Goal: Find specific page/section: Find specific page/section

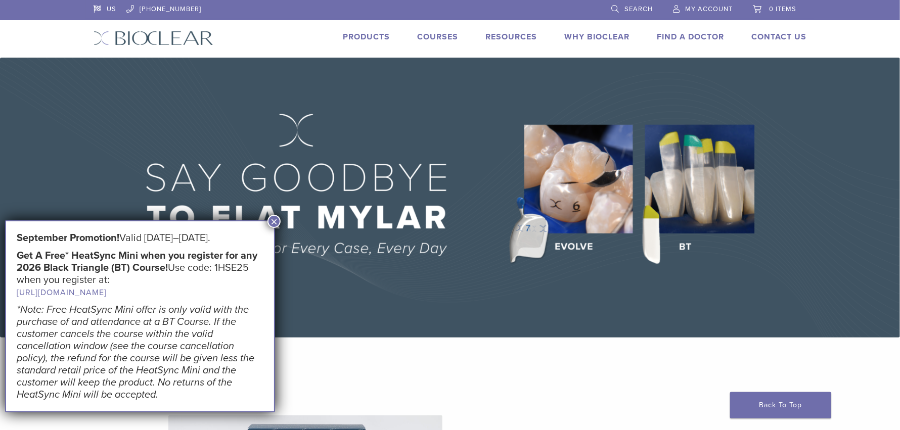
click at [279, 221] on button "×" at bounding box center [273, 221] width 13 height 13
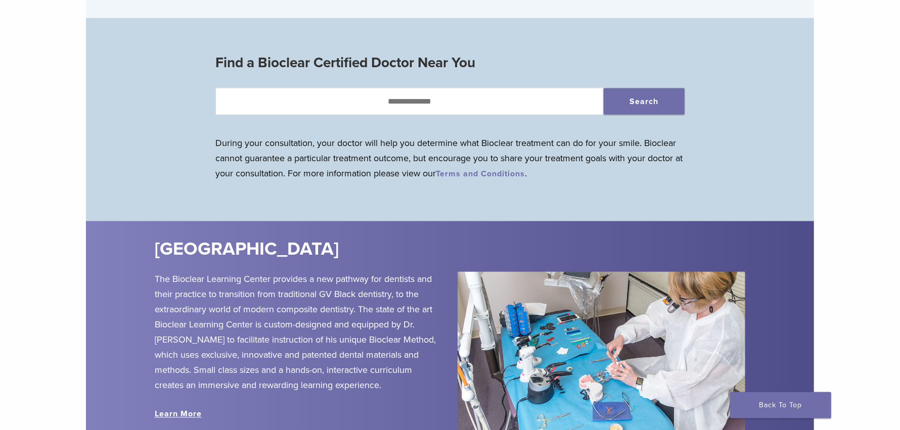
scroll to position [1011, 0]
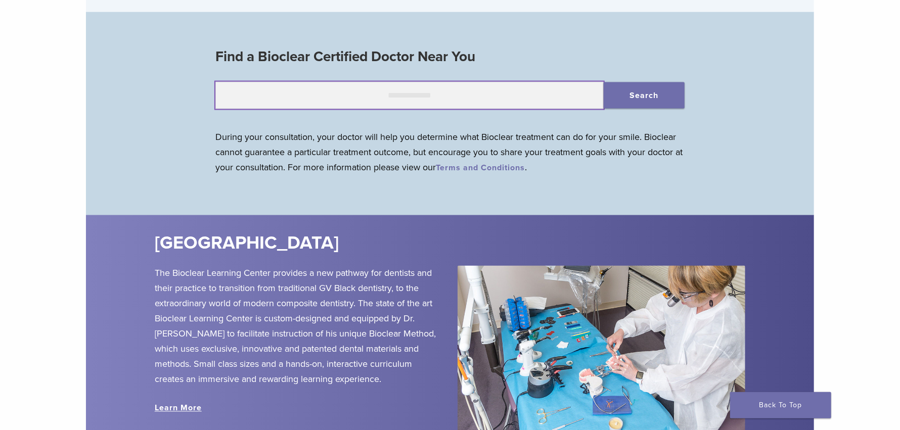
click at [380, 98] on input "text" at bounding box center [409, 95] width 388 height 27
type input "*****"
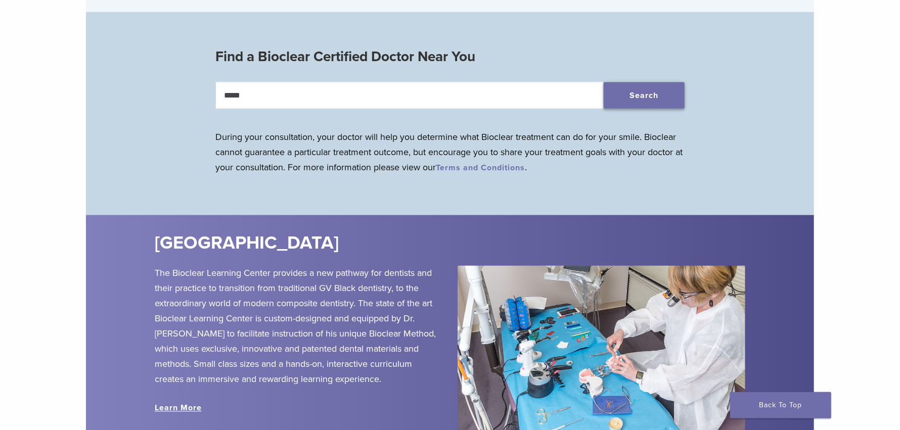
click at [641, 99] on button "Search" at bounding box center [644, 95] width 81 height 26
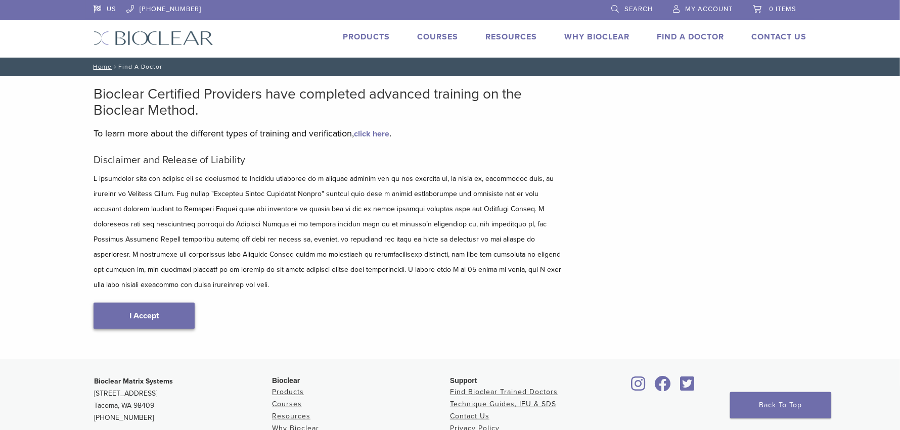
click at [134, 303] on link "I Accept" at bounding box center [144, 316] width 101 height 26
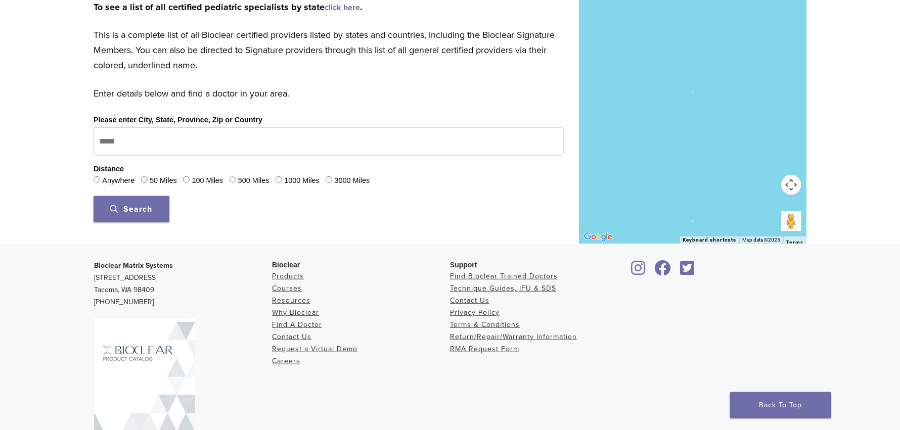
scroll to position [69, 0]
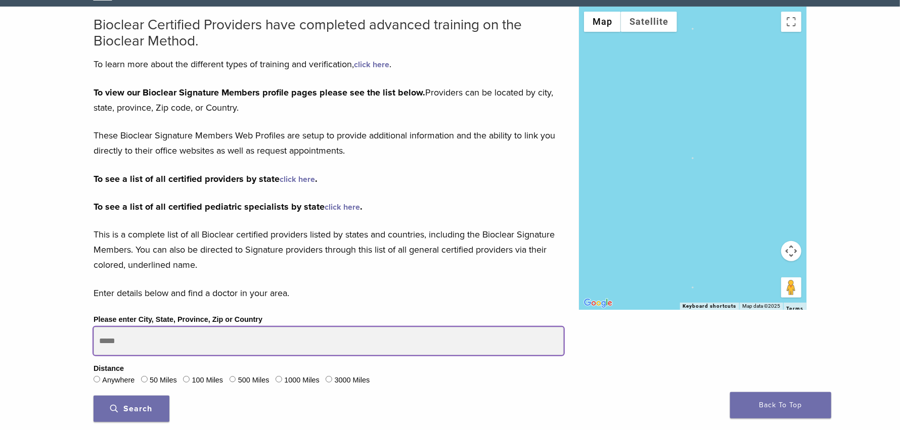
drag, startPoint x: 148, startPoint y: 334, endPoint x: 0, endPoint y: 329, distance: 148.2
click at [0, 329] on div "Bioclear Certified Providers have completed advanced training on the Bioclear M…" at bounding box center [450, 225] width 900 height 437
type input "*****"
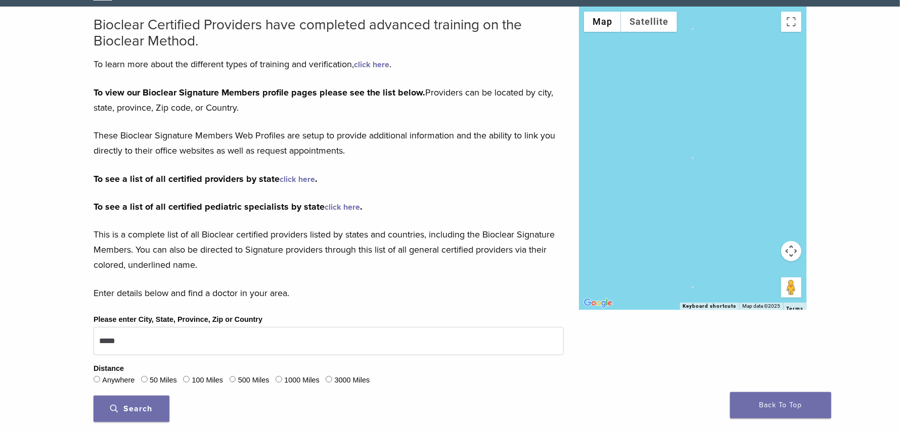
click at [146, 401] on button "Search" at bounding box center [132, 409] width 76 height 26
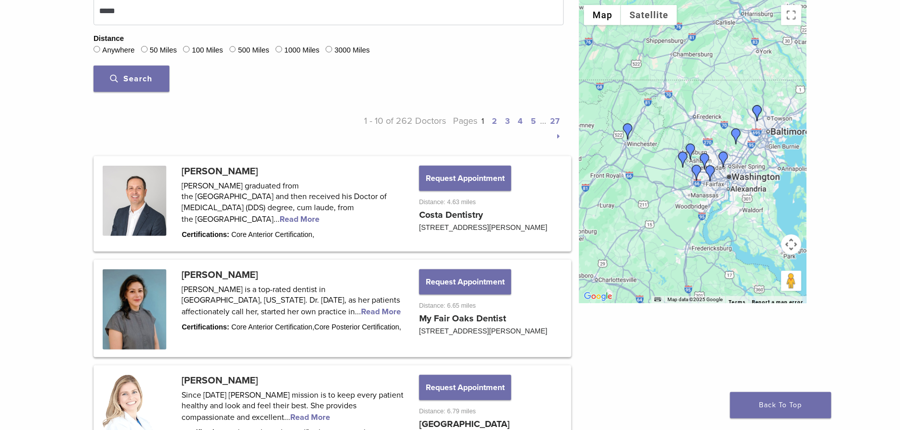
scroll to position [271, 0]
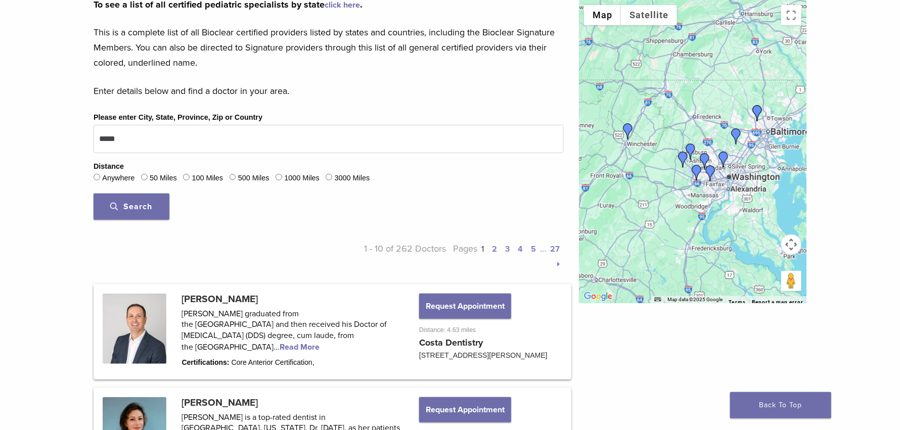
click at [494, 248] on link "2" at bounding box center [494, 249] width 5 height 10
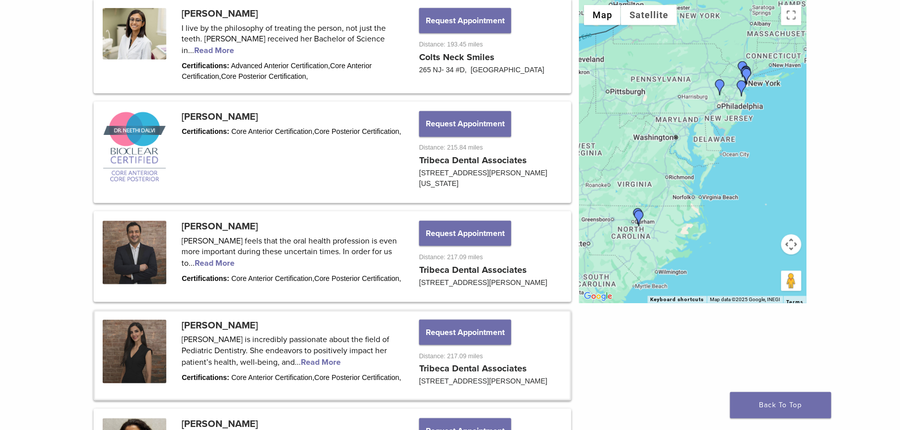
scroll to position [474, 0]
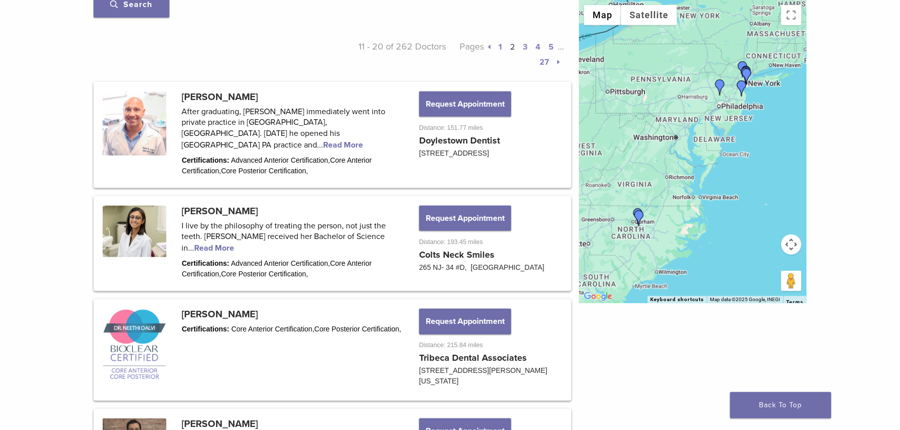
click at [523, 47] on link "3" at bounding box center [525, 47] width 5 height 10
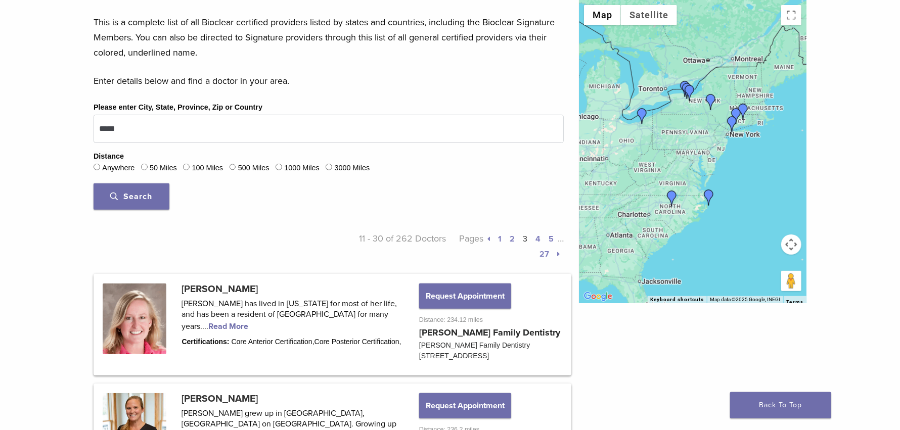
scroll to position [271, 0]
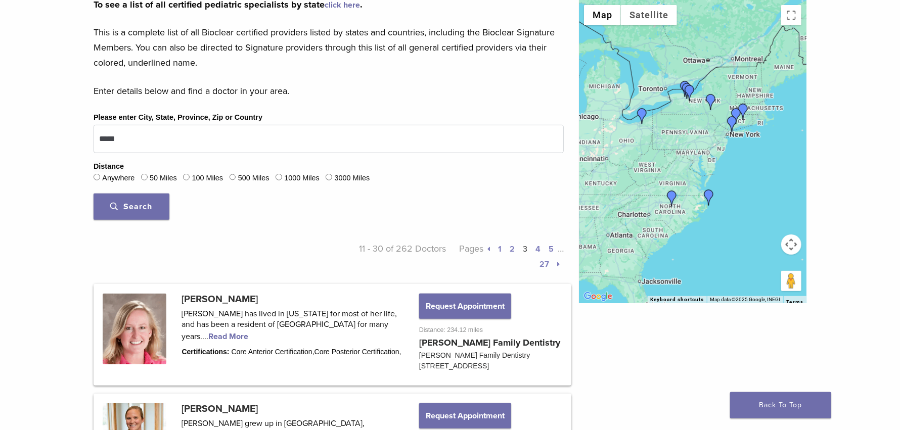
click at [538, 246] on link "4" at bounding box center [537, 249] width 5 height 10
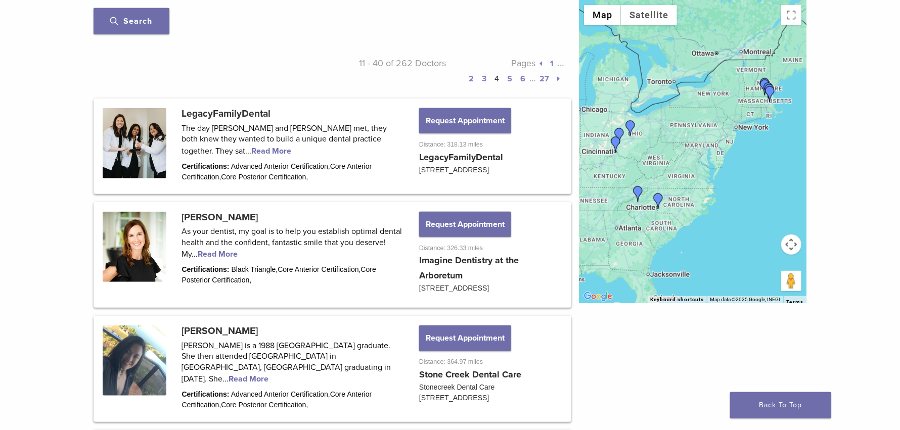
scroll to position [373, 0]
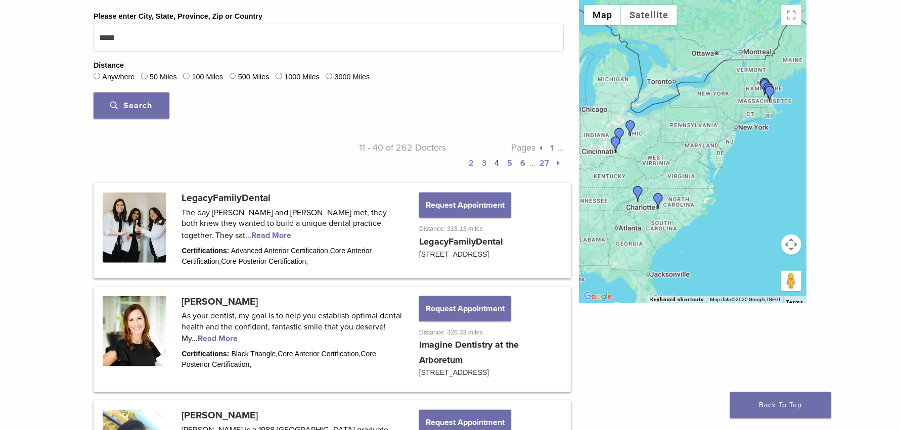
click at [512, 164] on p "Pages 1 … 2 3 4 5 6 … 27" at bounding box center [505, 155] width 118 height 30
click at [507, 159] on link "5" at bounding box center [509, 163] width 5 height 10
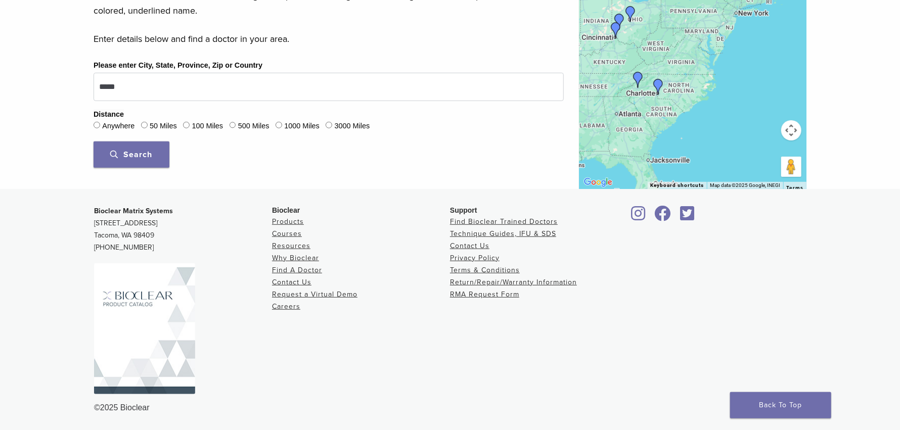
scroll to position [322, 0]
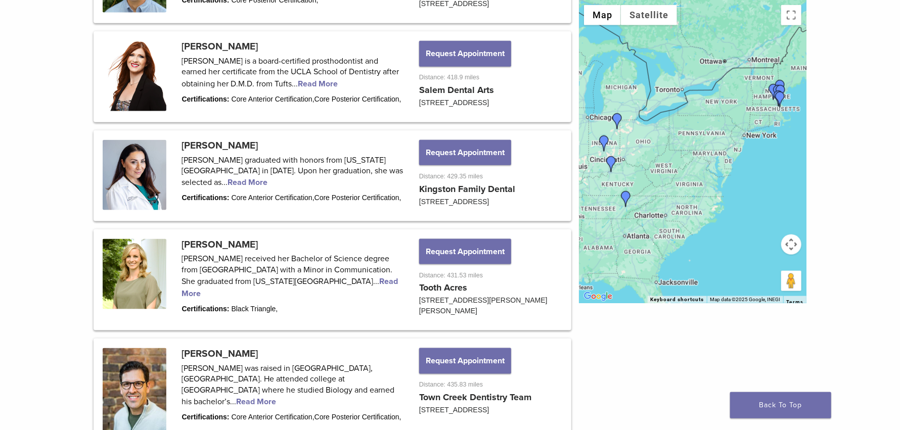
scroll to position [423, 0]
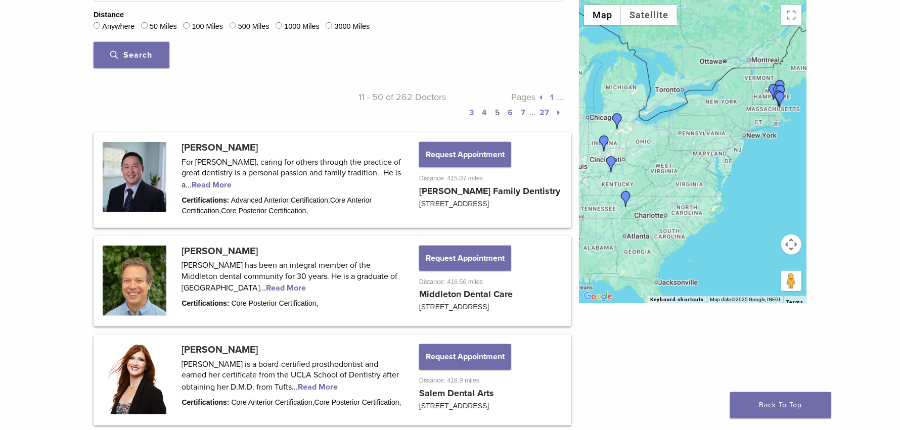
click at [513, 112] on p "Pages 1 … 3 4 5 6 7 … 27" at bounding box center [505, 104] width 118 height 30
click at [508, 112] on link "6" at bounding box center [510, 113] width 5 height 10
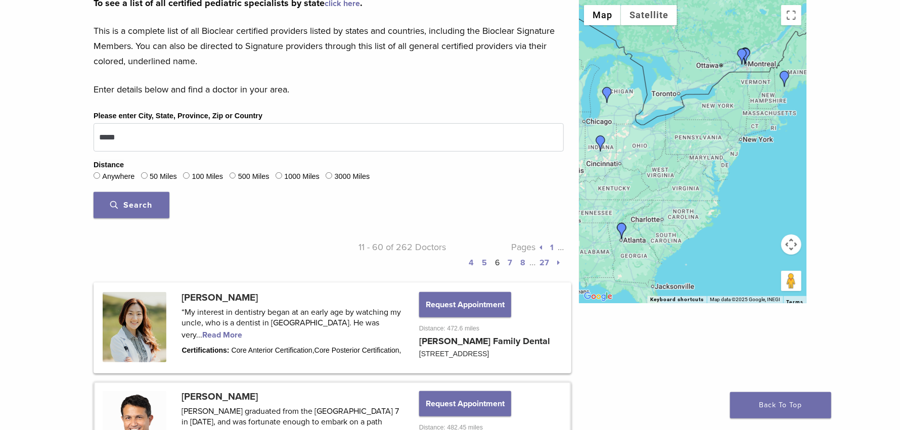
scroll to position [271, 0]
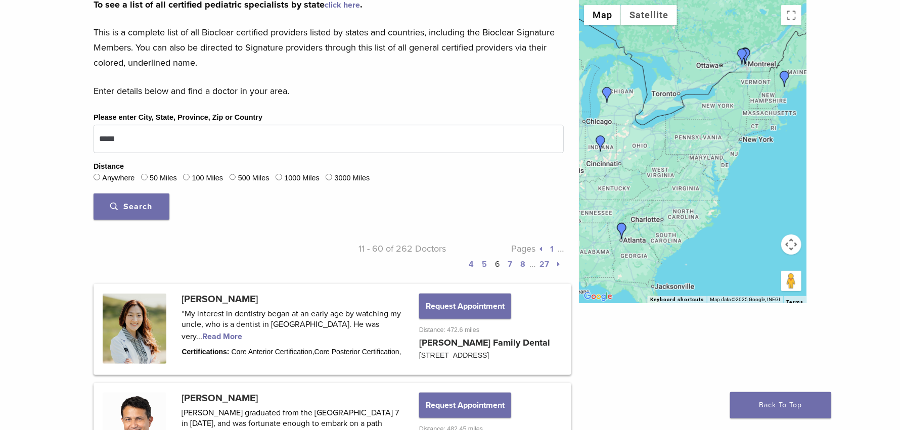
click at [144, 207] on span "Search" at bounding box center [132, 207] width 42 height 10
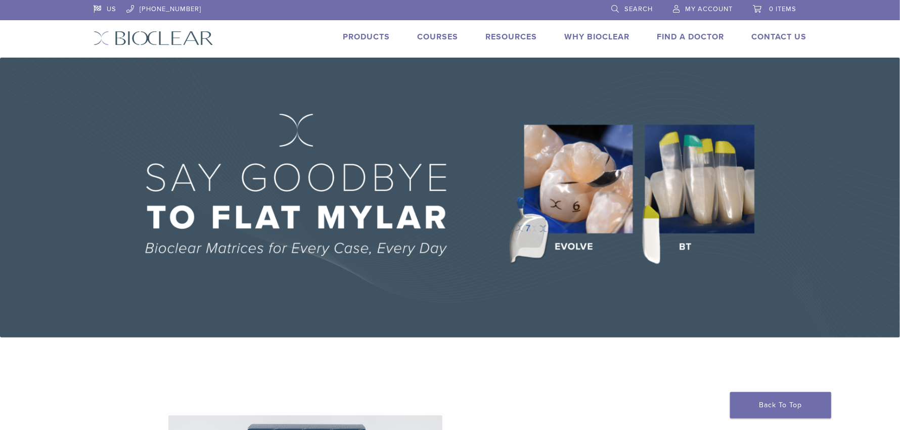
click at [681, 35] on link "Find A Doctor" at bounding box center [690, 37] width 67 height 10
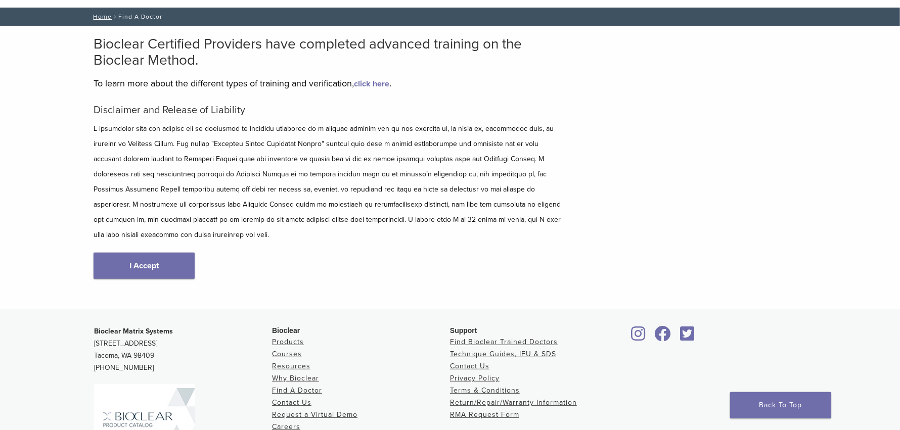
scroll to position [50, 0]
click at [149, 256] on link "I Accept" at bounding box center [144, 266] width 101 height 26
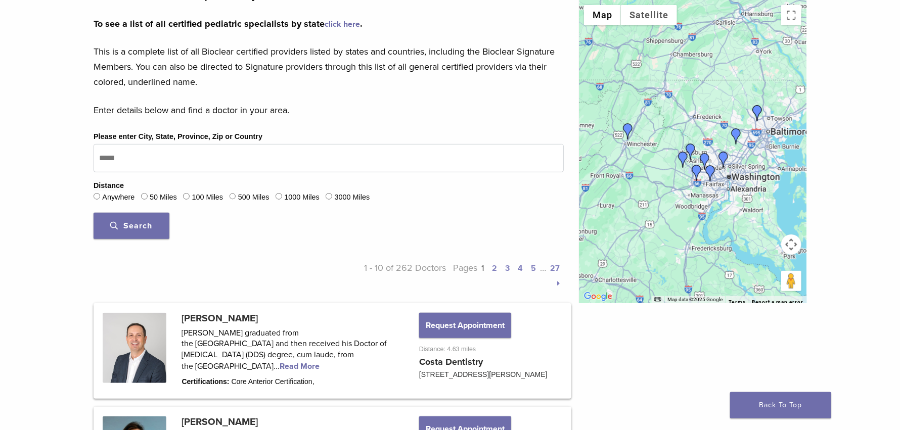
scroll to position [303, 0]
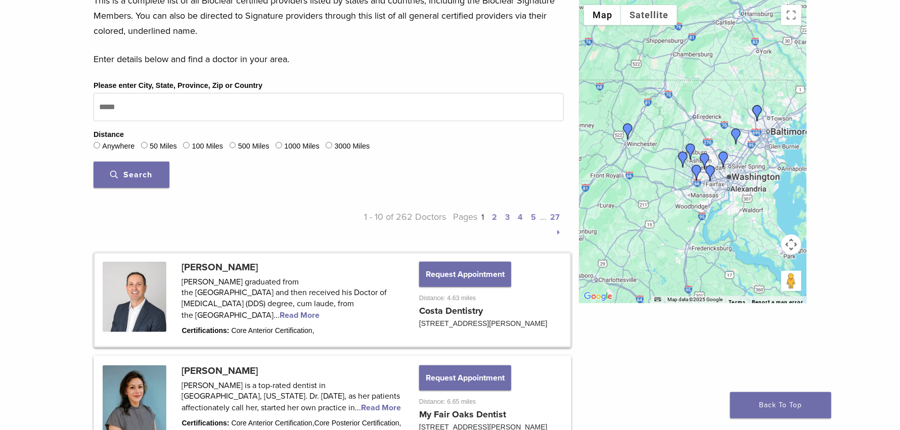
click at [213, 287] on link at bounding box center [332, 300] width 475 height 93
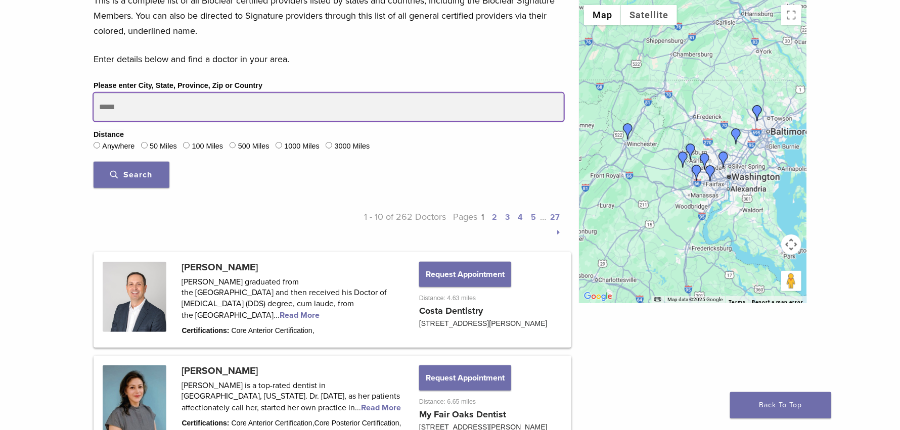
drag, startPoint x: 148, startPoint y: 111, endPoint x: 65, endPoint y: 110, distance: 82.9
type input "*****"
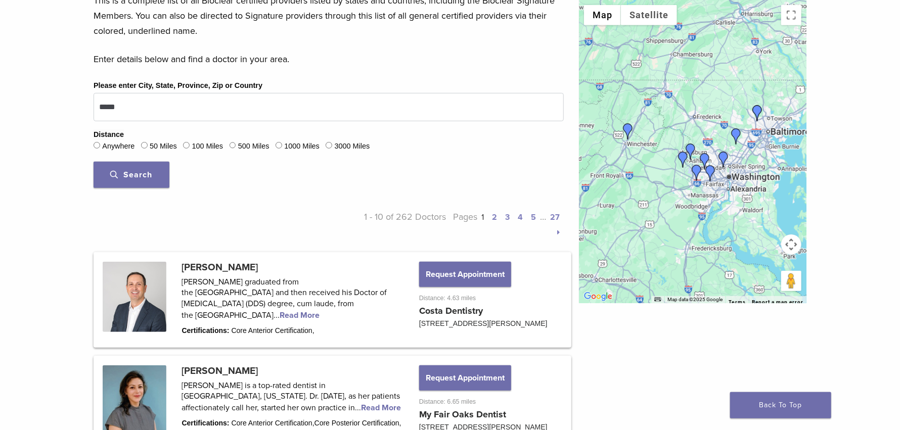
click at [145, 171] on span "Search" at bounding box center [132, 175] width 42 height 10
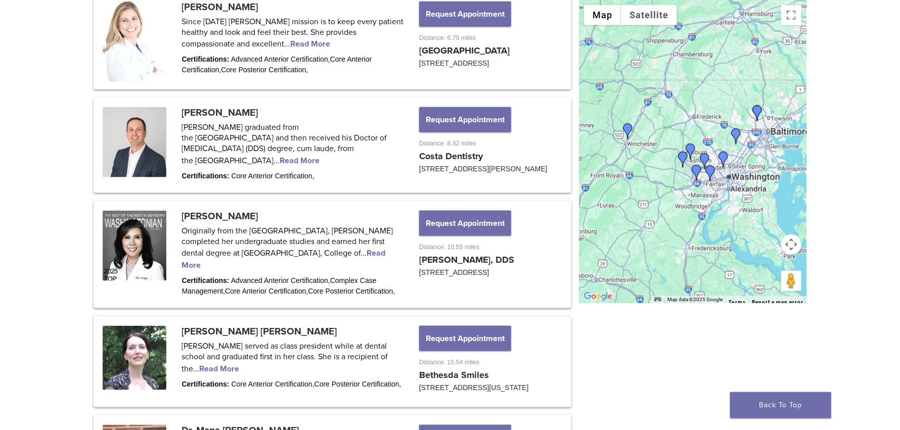
scroll to position [607, 0]
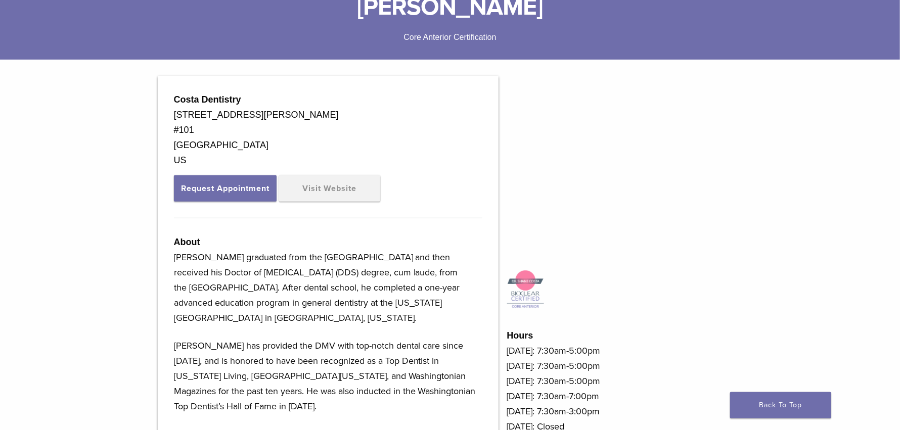
scroll to position [202, 0]
